Goal: Task Accomplishment & Management: Complete application form

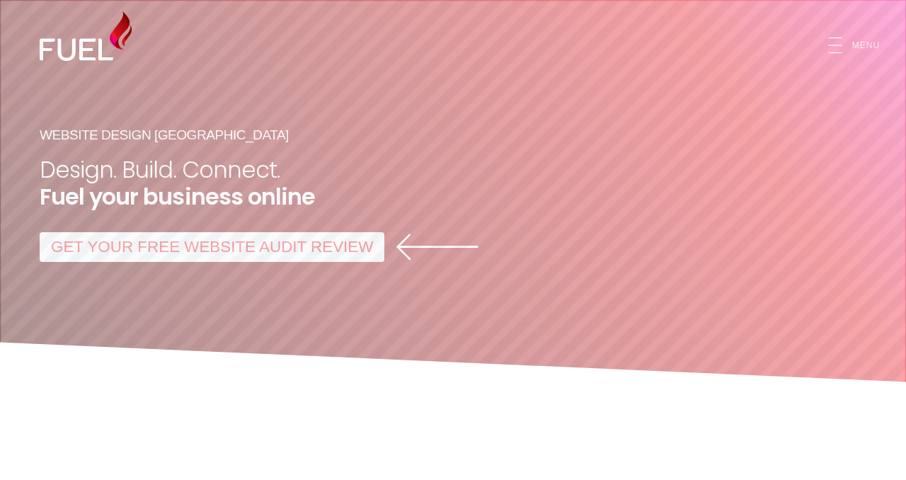
click at [831, 43] on icon "Open Mobile Menu" at bounding box center [835, 45] width 25 height 25
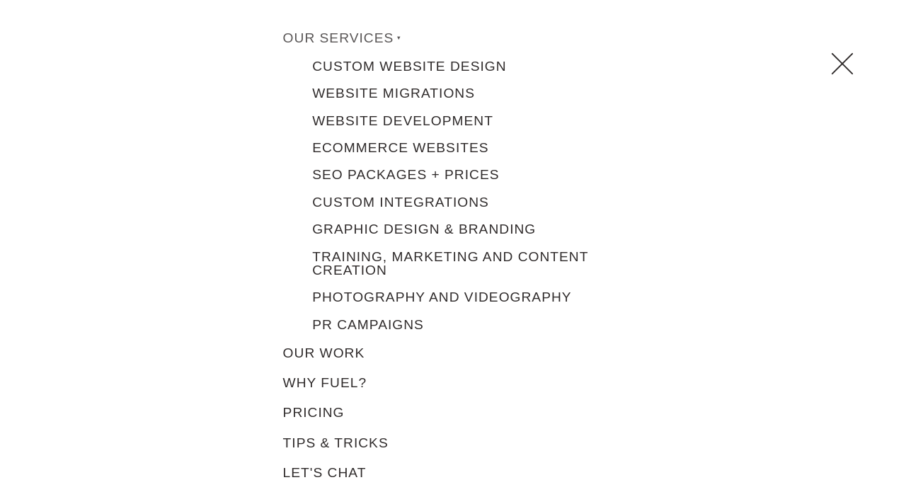
click at [312, 151] on li "Our Services Custom Website Design Website Migrations Website Development eComm…" at bounding box center [453, 180] width 354 height 315
click at [366, 145] on link "eCommerce Websites" at bounding box center [464, 147] width 331 height 27
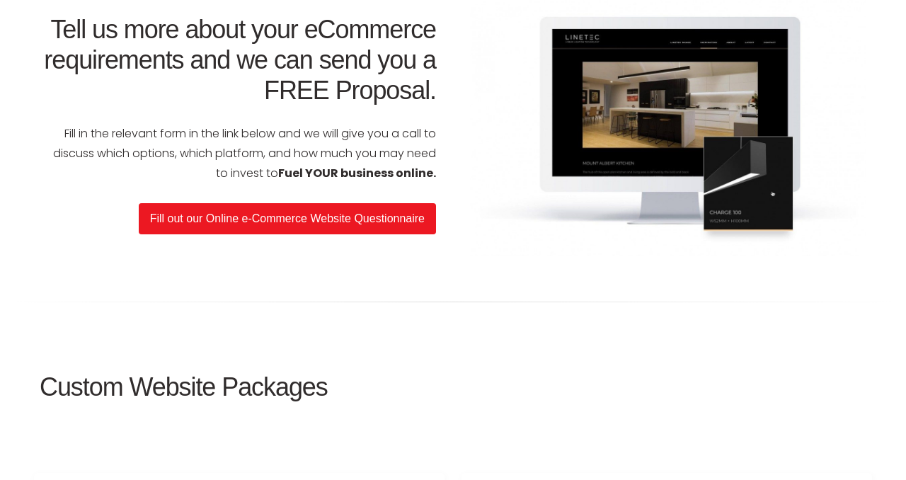
scroll to position [2357, 0]
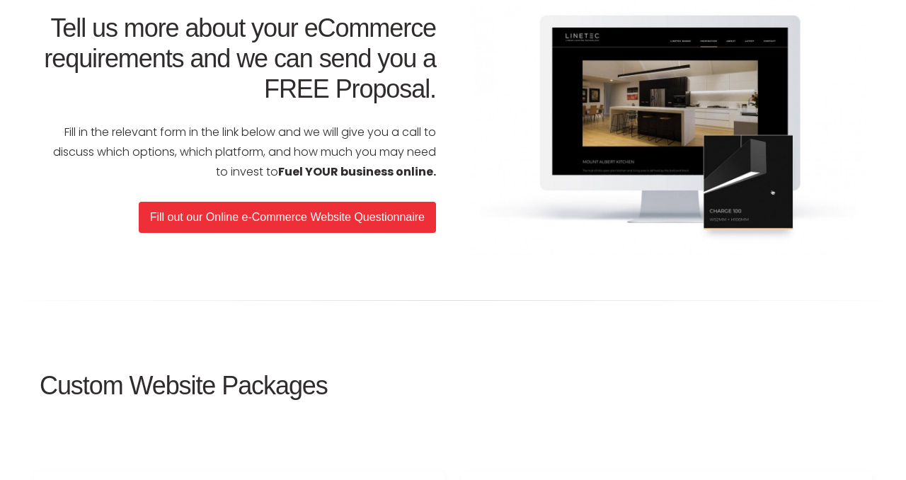
click at [234, 214] on link "Fill out our Online e-Commerce Website Questionnaire" at bounding box center [287, 217] width 297 height 31
